Goal: Find specific page/section: Find specific page/section

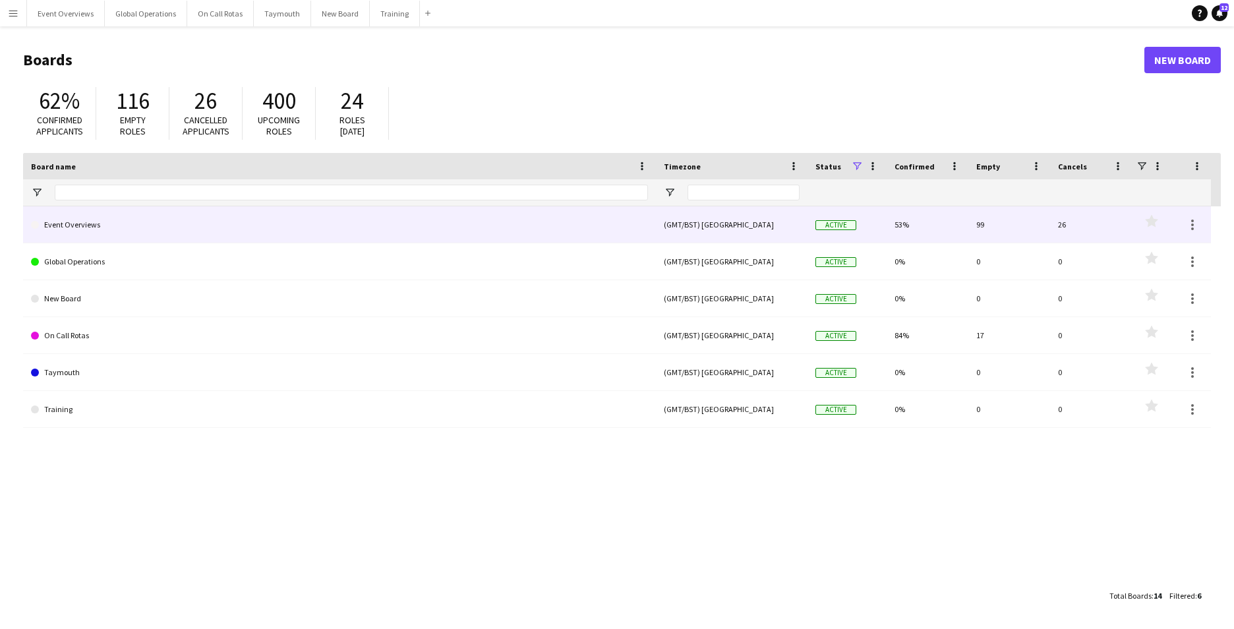
click at [76, 225] on link "Event Overviews" at bounding box center [339, 224] width 617 height 37
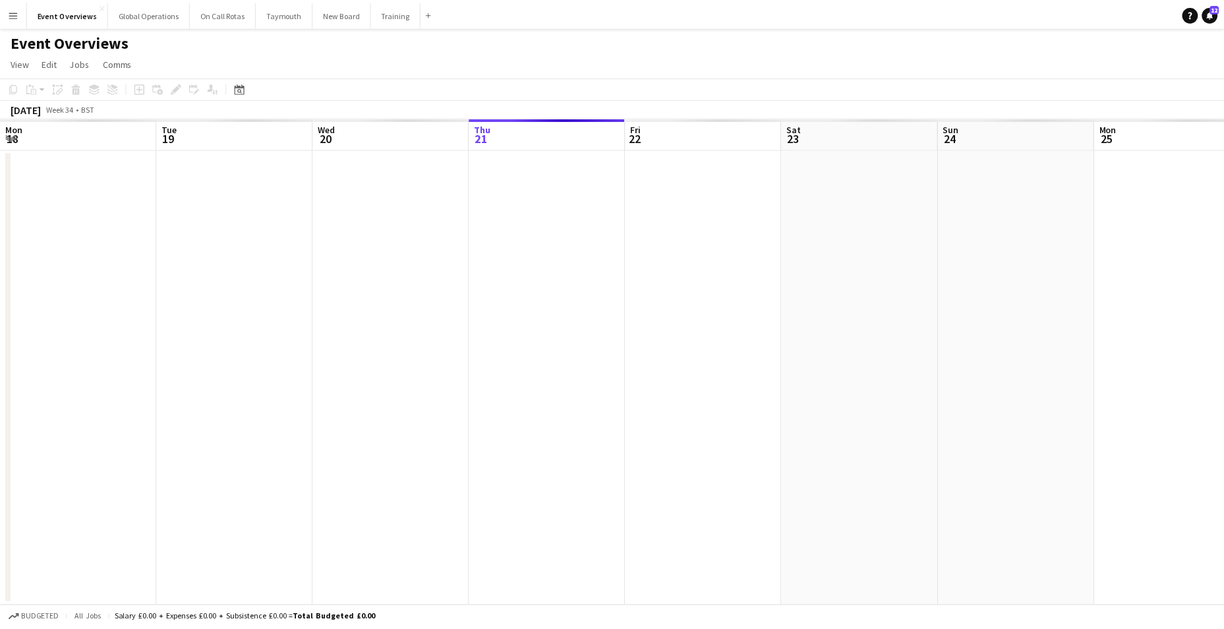
scroll to position [0, 315]
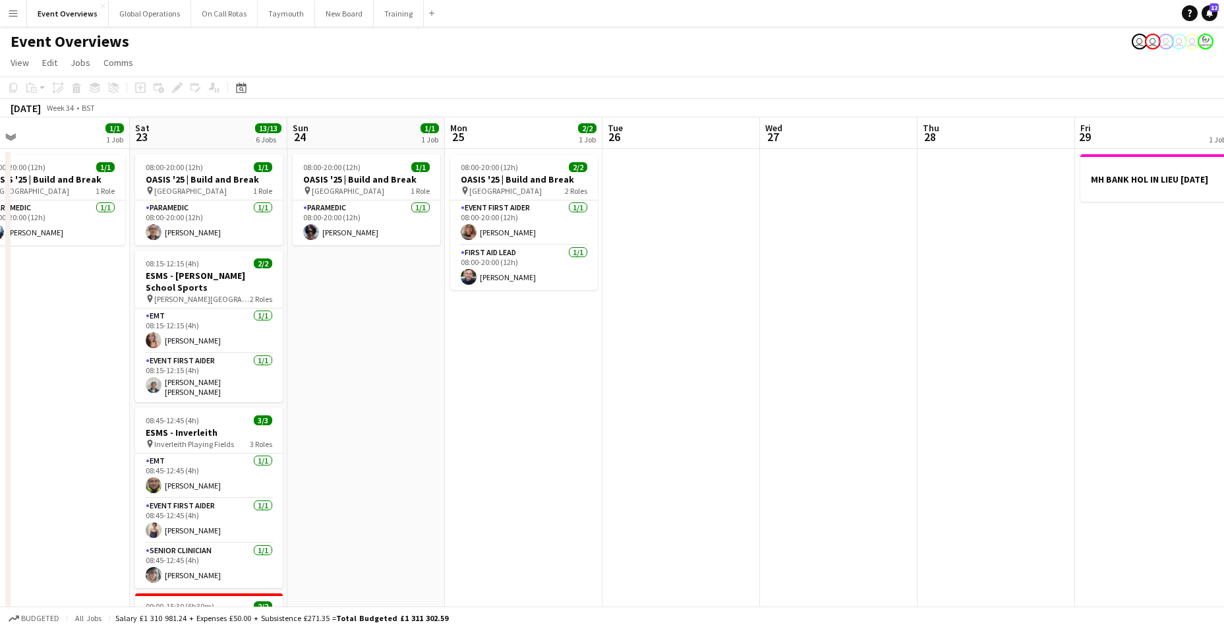
drag, startPoint x: 760, startPoint y: 413, endPoint x: 64, endPoint y: 376, distance: 696.5
click at [0, 380] on html "Menu Boards Boards Boards All jobs Status Workforce Workforce My Workforce Recr…" at bounding box center [612, 564] width 1224 height 1129
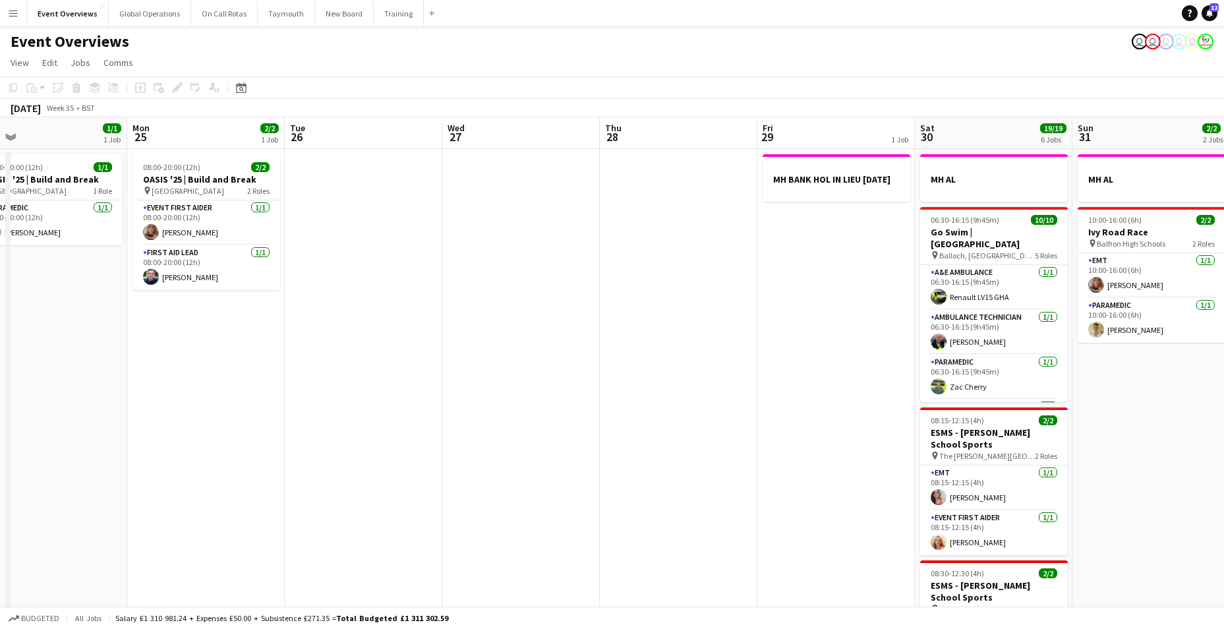
drag, startPoint x: 620, startPoint y: 398, endPoint x: 87, endPoint y: 391, distance: 533.4
click at [0, 384] on html "Menu Boards Boards Boards All jobs Status Workforce Workforce My Workforce Recr…" at bounding box center [612, 564] width 1224 height 1129
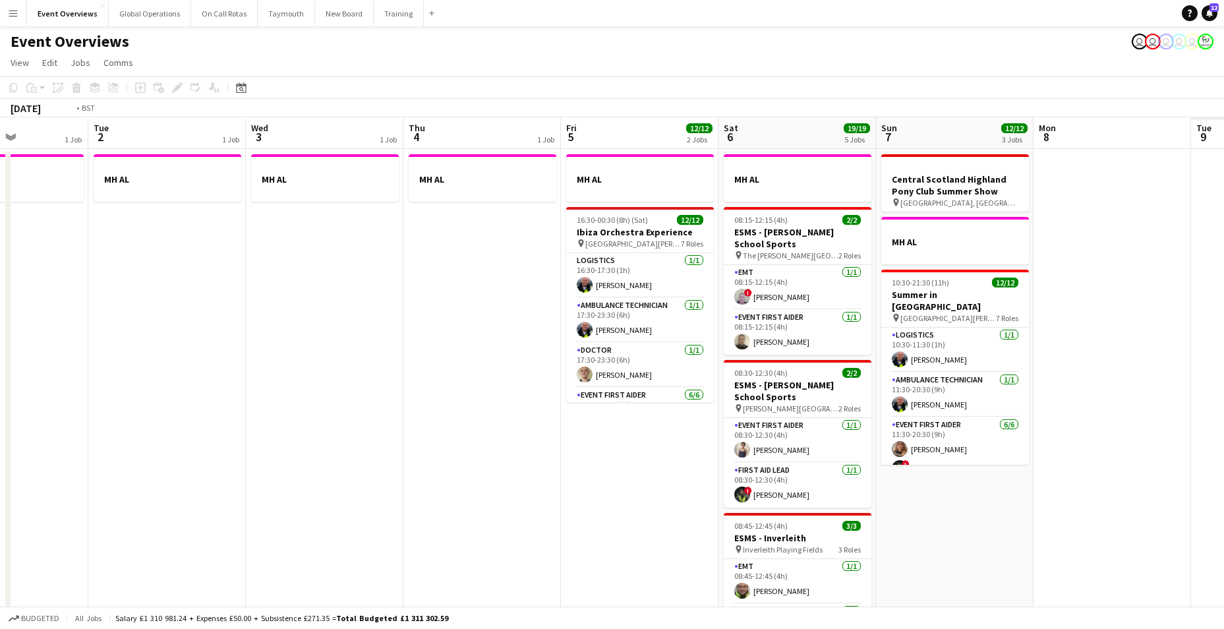
drag, startPoint x: 700, startPoint y: 407, endPoint x: -3, endPoint y: 413, distance: 702.2
click at [0, 413] on html "Menu Boards Boards Boards All jobs Status Workforce Workforce My Workforce Recr…" at bounding box center [612, 564] width 1224 height 1129
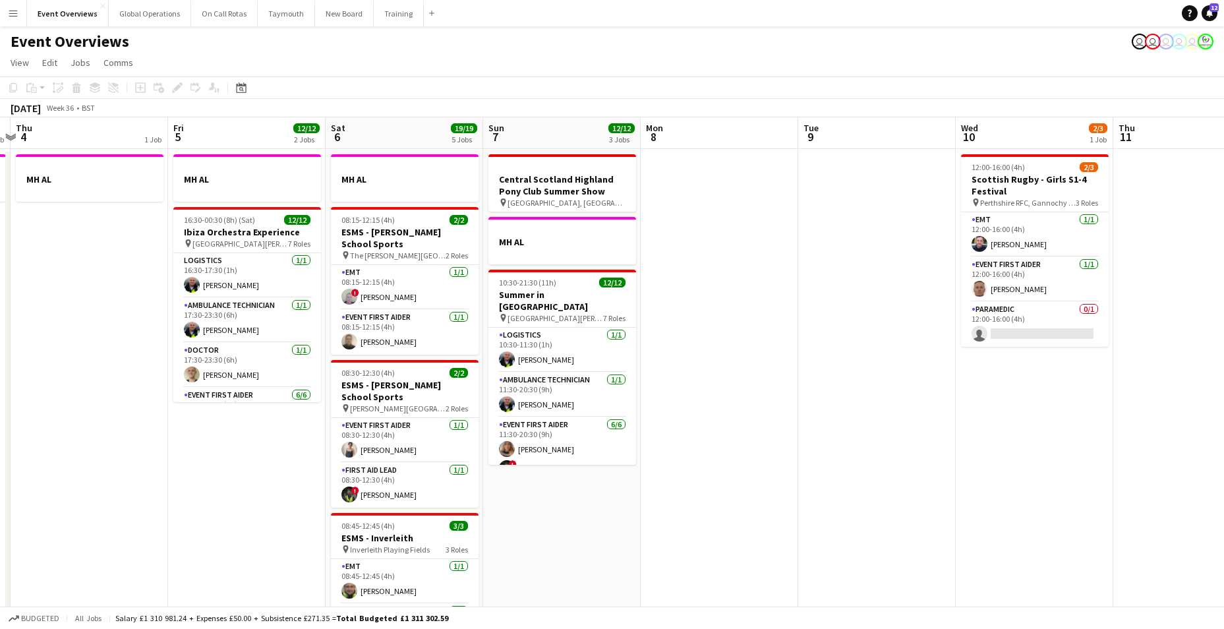
scroll to position [0, 390]
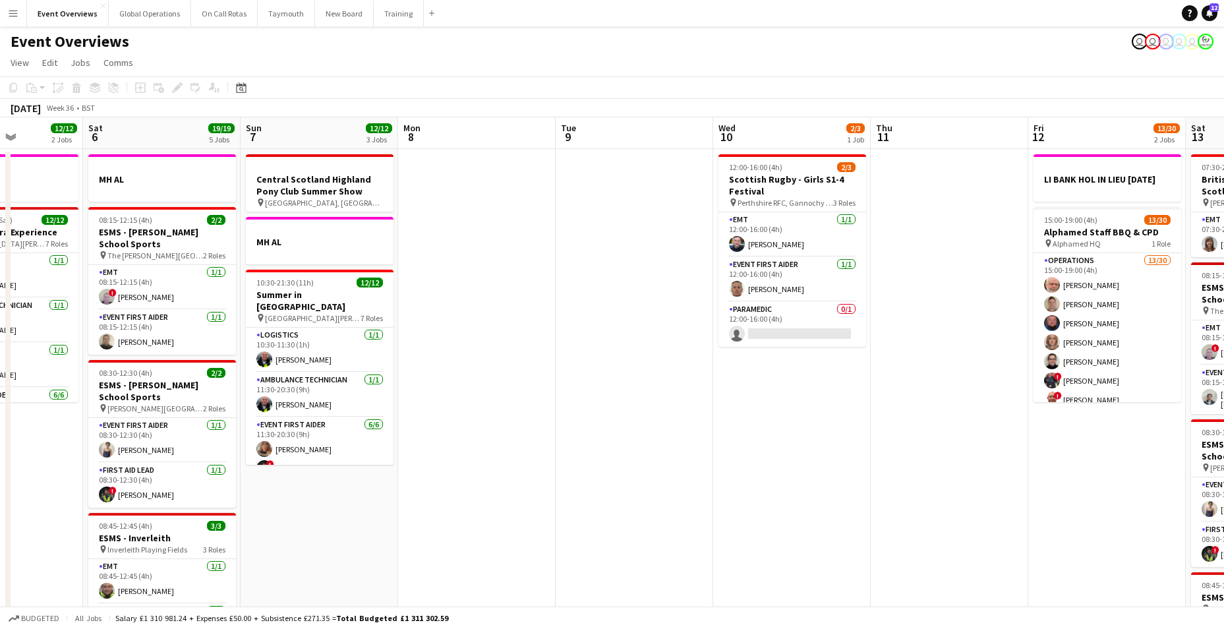
drag, startPoint x: 649, startPoint y: 420, endPoint x: -3, endPoint y: 384, distance: 653.1
click at [0, 384] on html "Menu Boards Boards Boards All jobs Status Workforce Workforce My Workforce Recr…" at bounding box center [612, 564] width 1224 height 1129
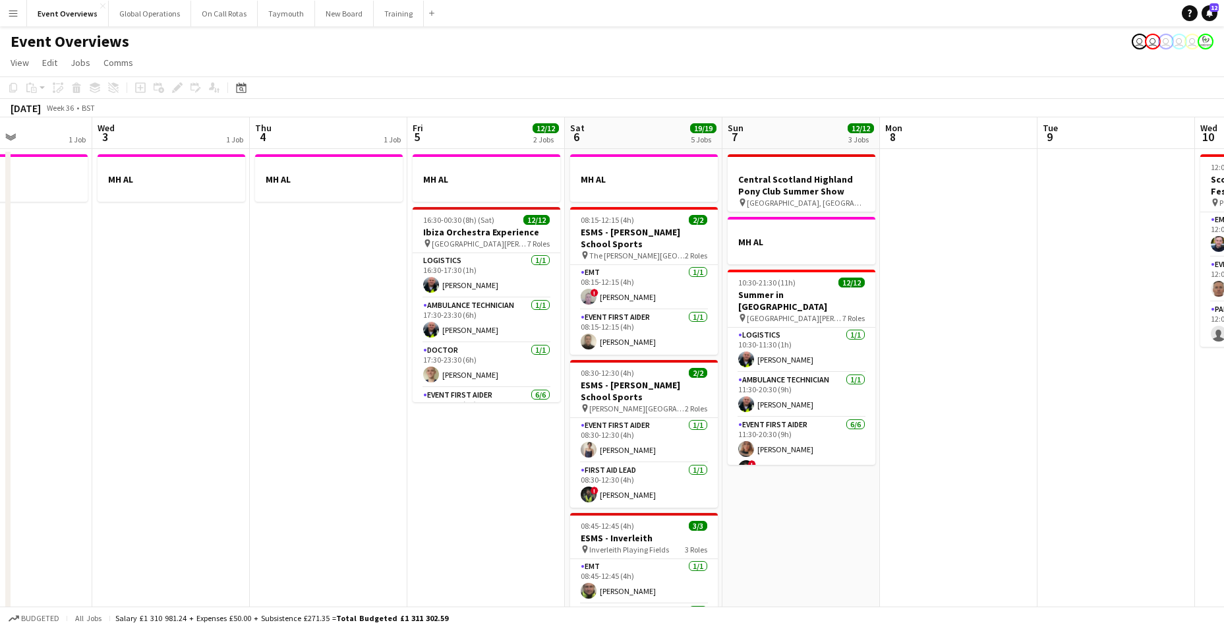
drag, startPoint x: 659, startPoint y: 510, endPoint x: 1368, endPoint y: 449, distance: 712.0
click at [1224, 449] on html "Menu Boards Boards Boards All jobs Status Workforce Workforce My Workforce Recr…" at bounding box center [612, 564] width 1224 height 1129
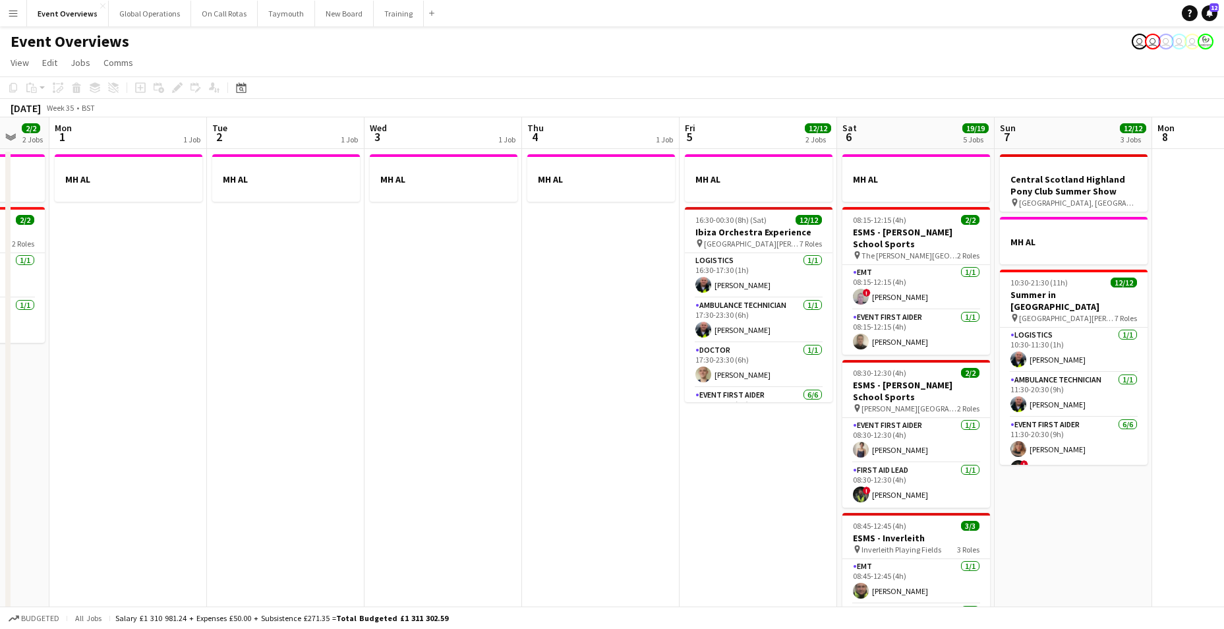
scroll to position [0, 356]
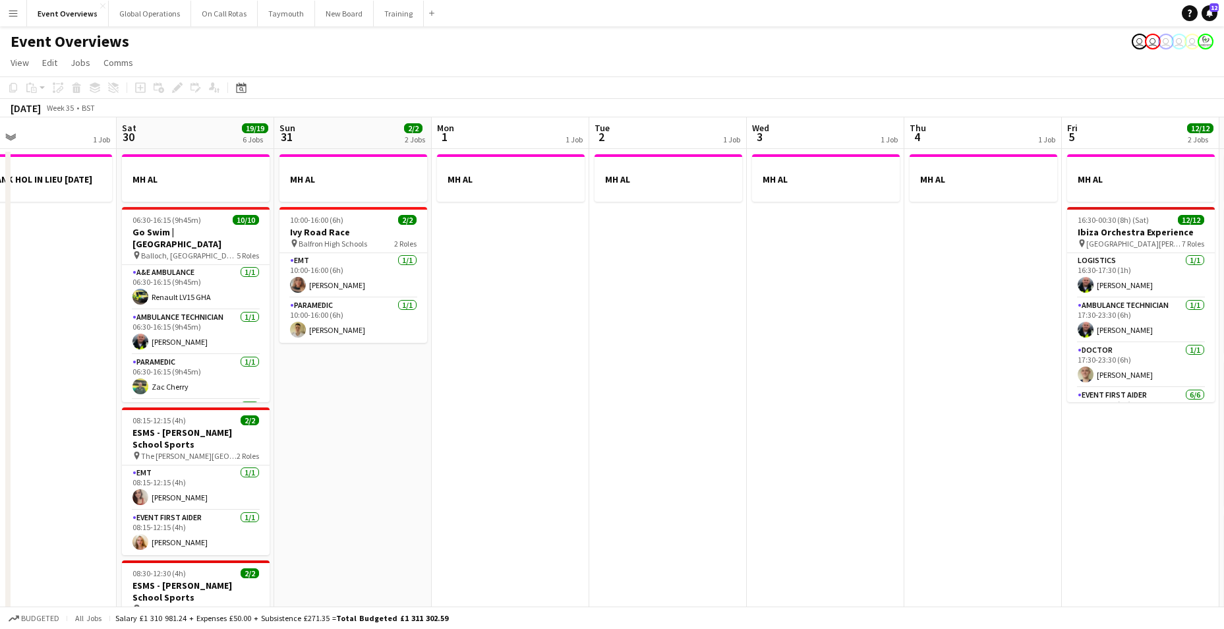
drag, startPoint x: 465, startPoint y: 518, endPoint x: 1120, endPoint y: 452, distance: 658.0
click at [1120, 452] on app-calendar-viewport "Wed 27 Thu 28 Fri 29 1 Job Sat 30 19/19 6 Jobs Sun 31 2/2 2 Jobs Mon 1 1 Job Tu…" at bounding box center [612, 611] width 1224 height 989
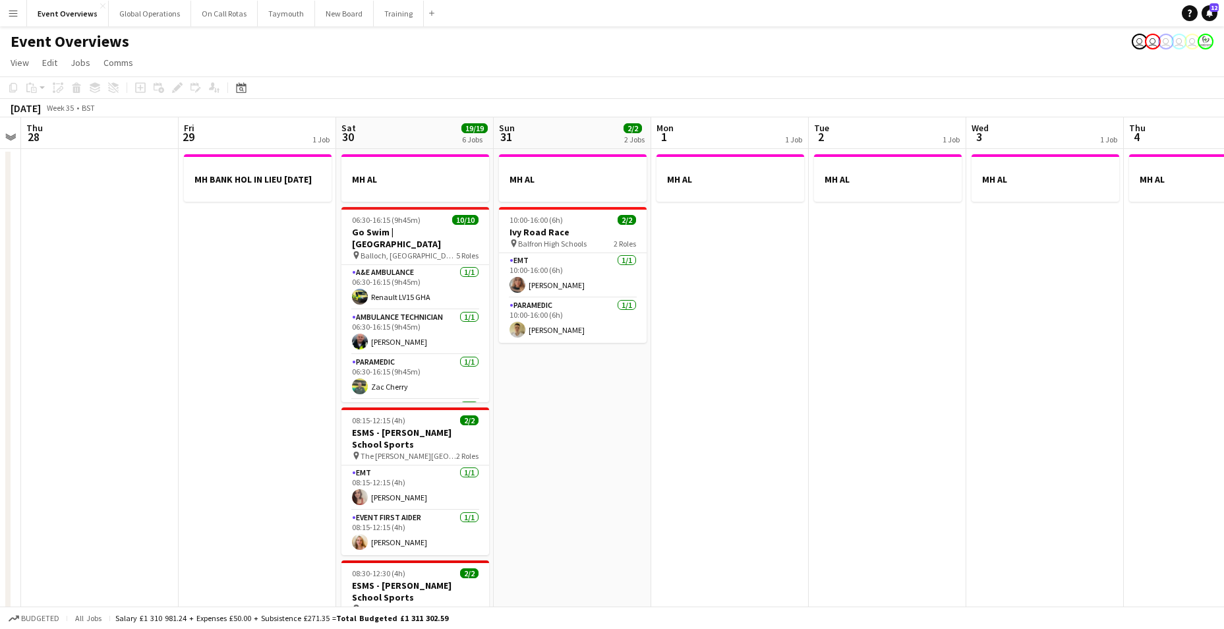
scroll to position [0, 297]
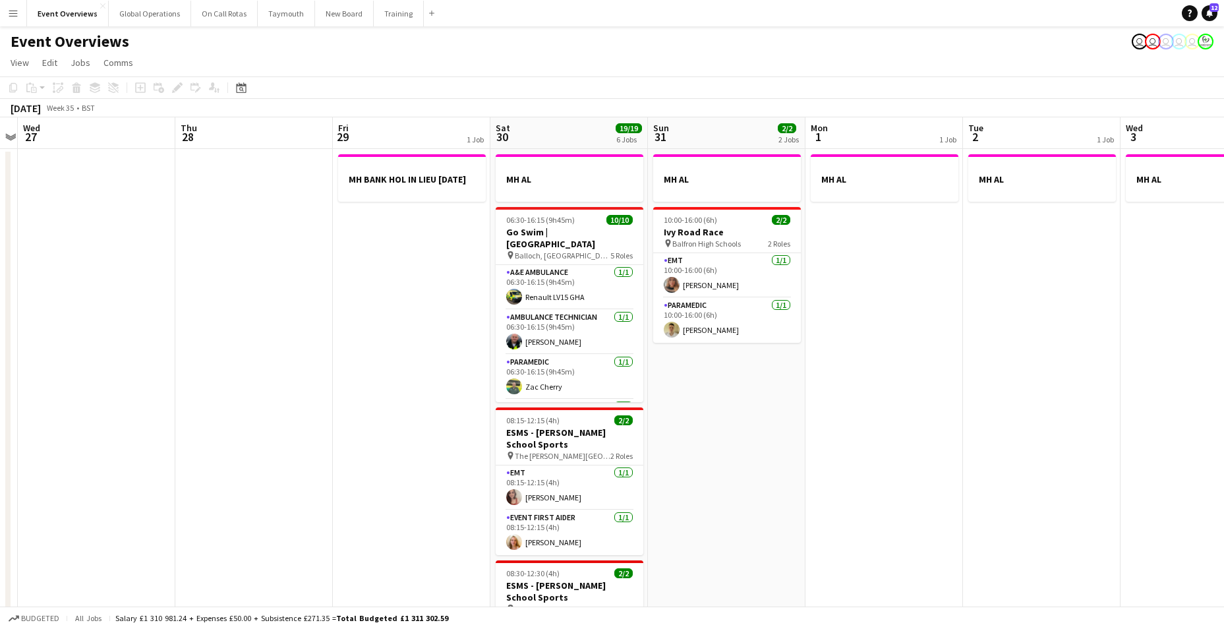
drag, startPoint x: 567, startPoint y: 493, endPoint x: 941, endPoint y: 459, distance: 375.4
click at [941, 459] on app-calendar-viewport "Mon 25 2/2 1 Job Tue 26 Wed 27 Thu 28 Fri 29 1 Job Sat 30 19/19 6 Jobs Sun 31 2…" at bounding box center [612, 611] width 1224 height 989
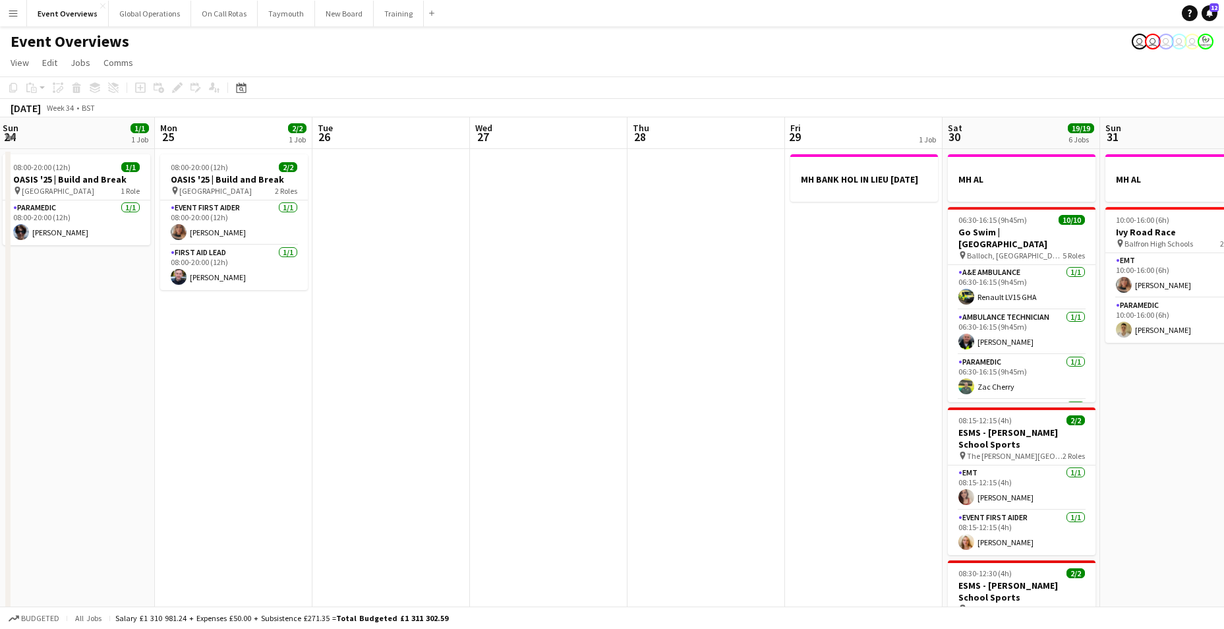
scroll to position [0, 391]
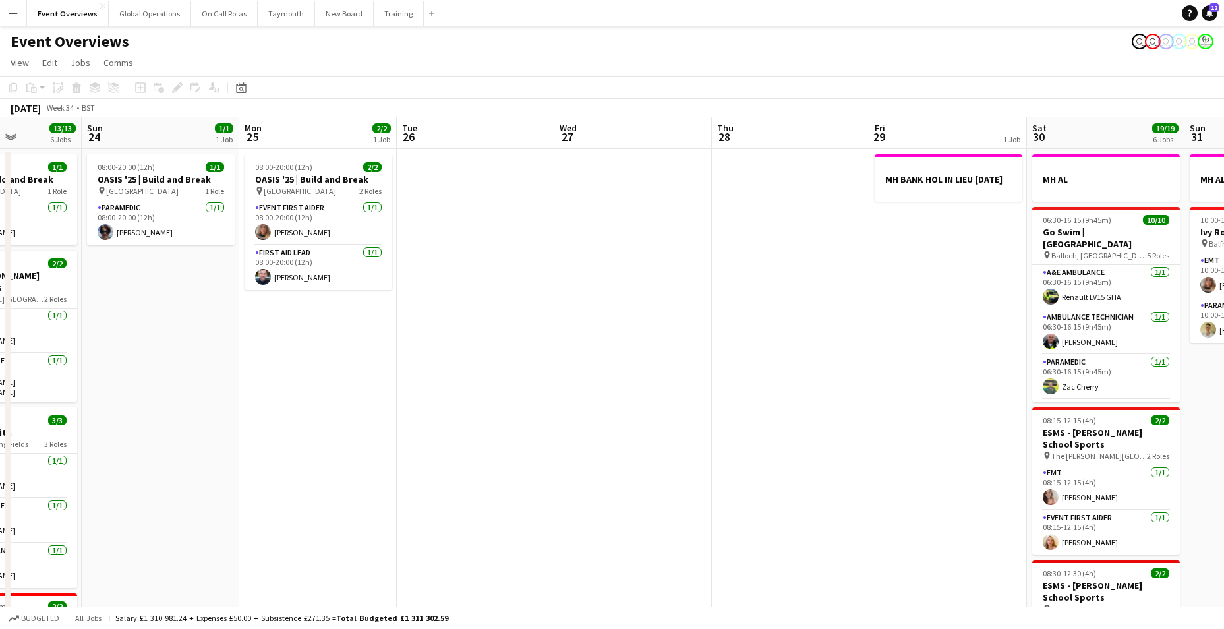
drag, startPoint x: 400, startPoint y: 477, endPoint x: 937, endPoint y: 430, distance: 538.8
click at [937, 430] on app-calendar-viewport "Thu 21 65/65 2 Jobs Fri 22 1/1 1 Job Sat 23 13/13 6 Jobs Sun 24 1/1 1 Job Mon 2…" at bounding box center [612, 611] width 1224 height 989
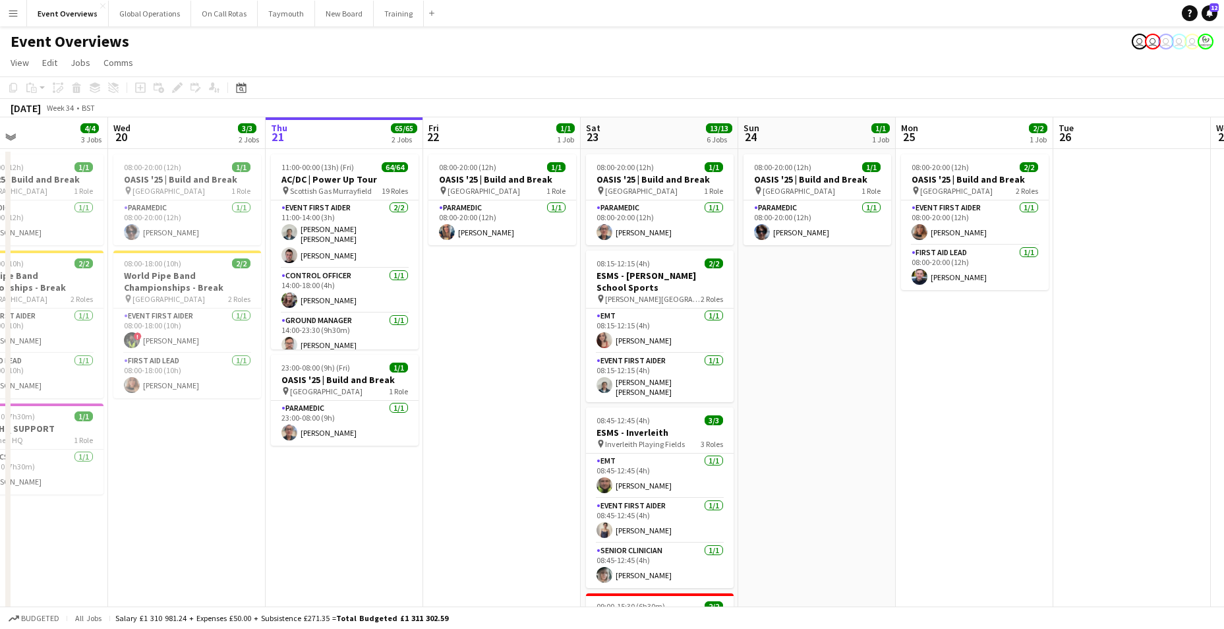
scroll to position [0, 364]
drag, startPoint x: 413, startPoint y: 458, endPoint x: 1070, endPoint y: 434, distance: 657.8
click at [1070, 434] on app-calendar-viewport "Sun 17 31/31 3 Jobs Mon 18 3/3 2 Jobs Tue 19 4/4 3 Jobs Wed 20 3/3 2 Jobs Thu 2…" at bounding box center [612, 611] width 1224 height 989
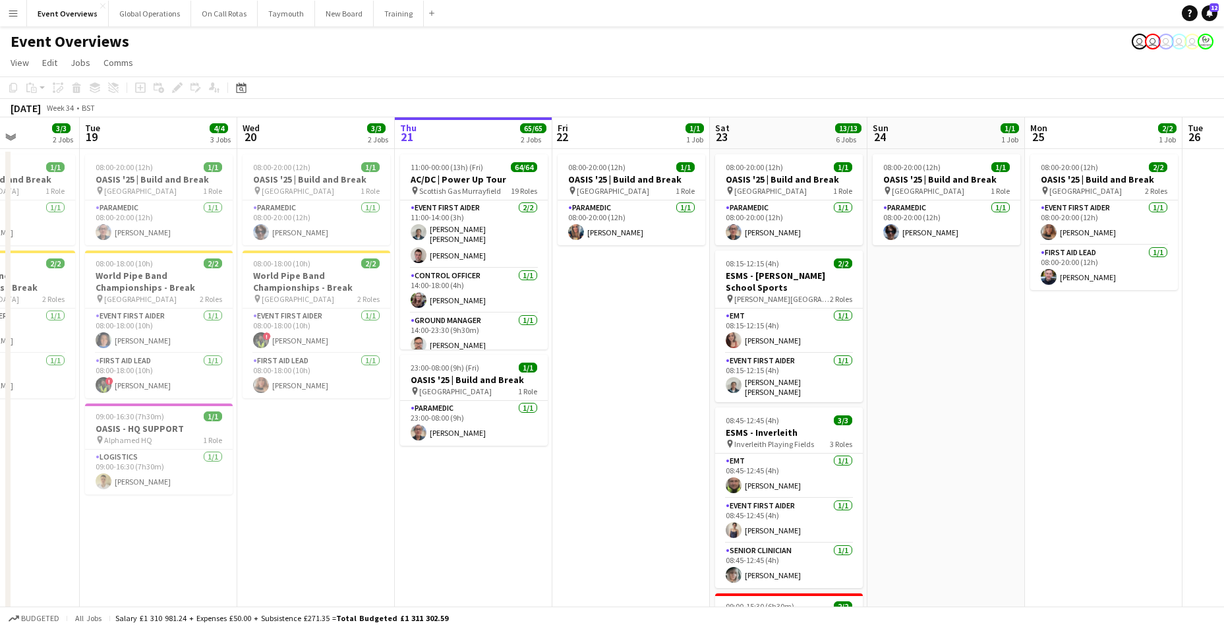
scroll to position [0, 340]
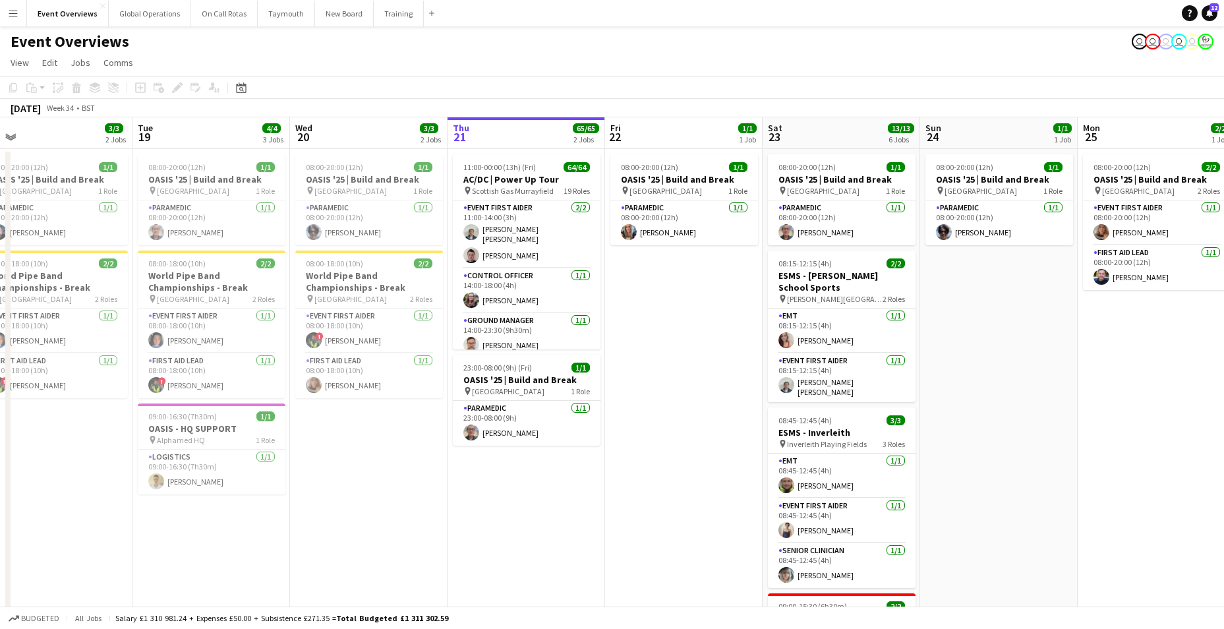
drag, startPoint x: 486, startPoint y: 382, endPoint x: 667, endPoint y: 400, distance: 182.2
click at [667, 400] on app-calendar-viewport "Sat 16 68/69 3 Jobs Sun 17 31/31 3 Jobs Mon 18 3/3 2 Jobs Tue 19 4/4 3 Jobs Wed…" at bounding box center [612, 611] width 1224 height 989
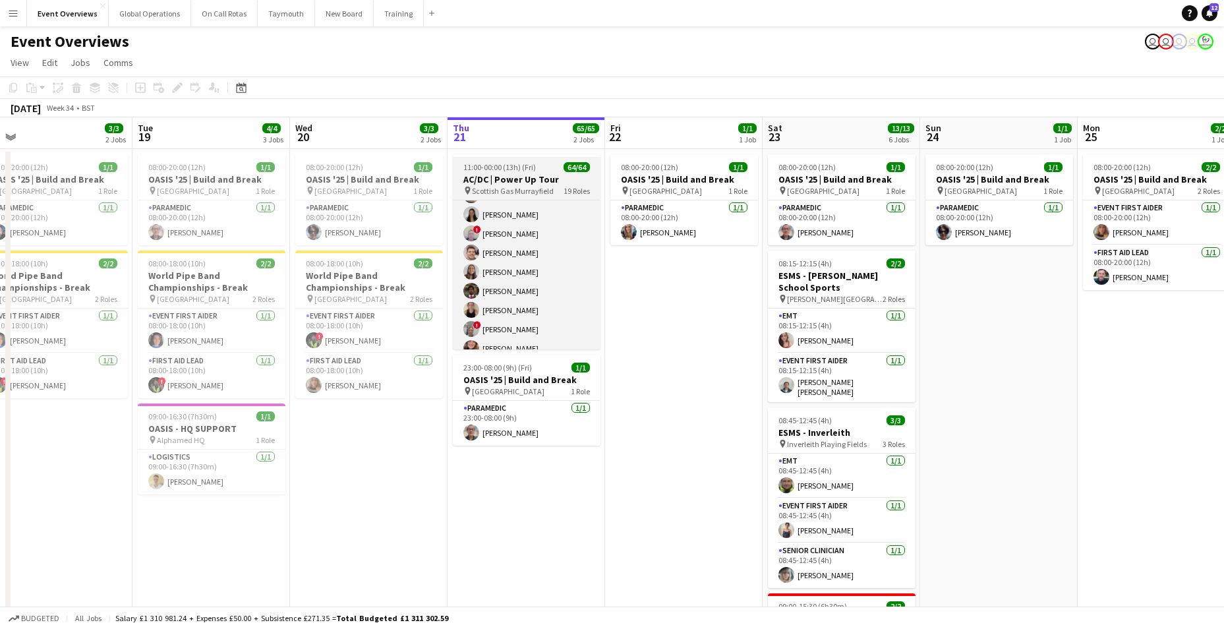
scroll to position [700, 0]
